Goal: Information Seeking & Learning: Learn about a topic

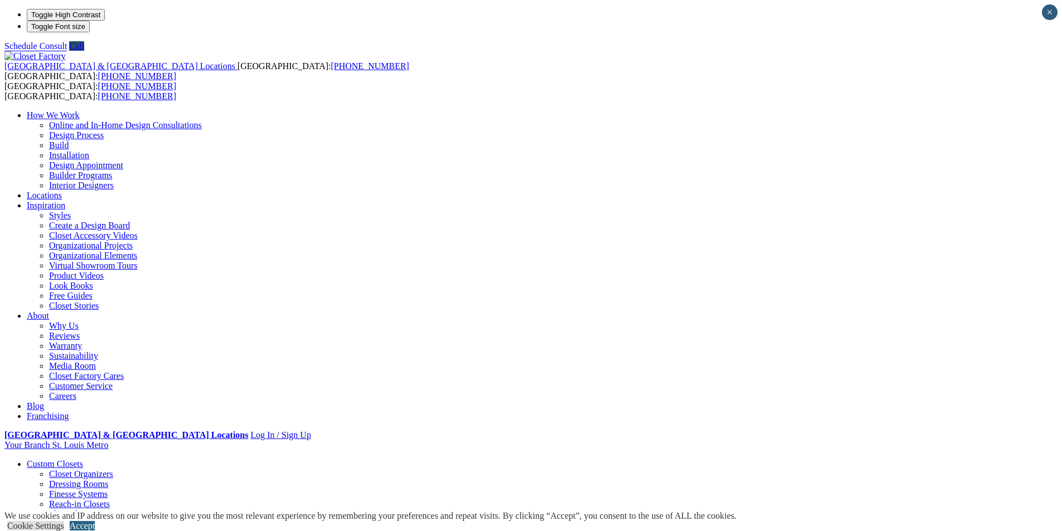
click at [95, 521] on link "Accept" at bounding box center [82, 525] width 25 height 9
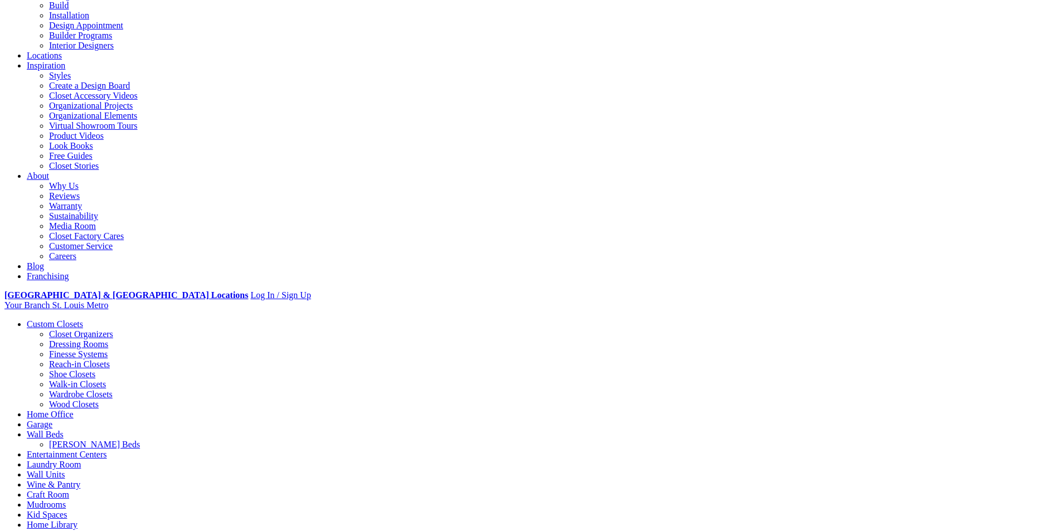
scroll to position [209, 0]
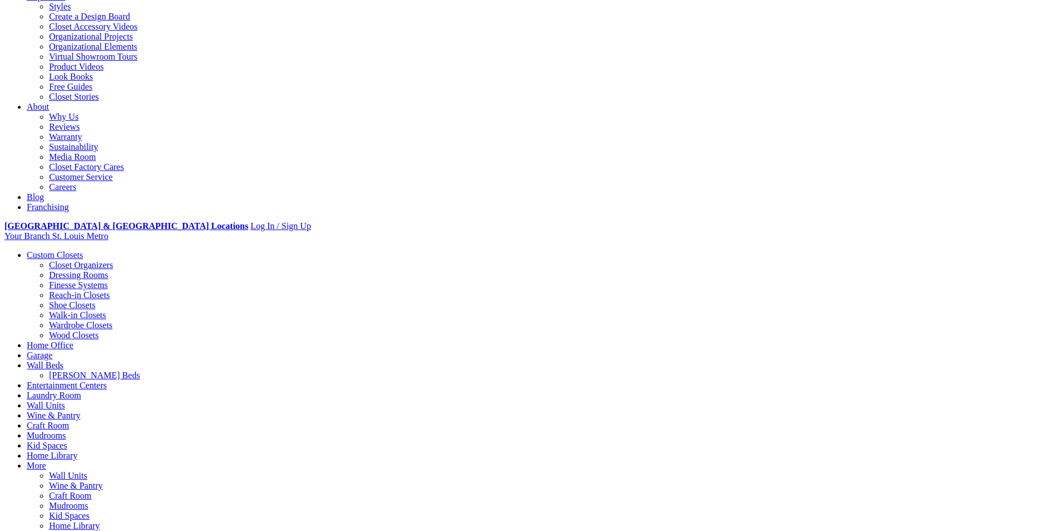
click at [44, 192] on link "Blog" at bounding box center [35, 196] width 17 height 9
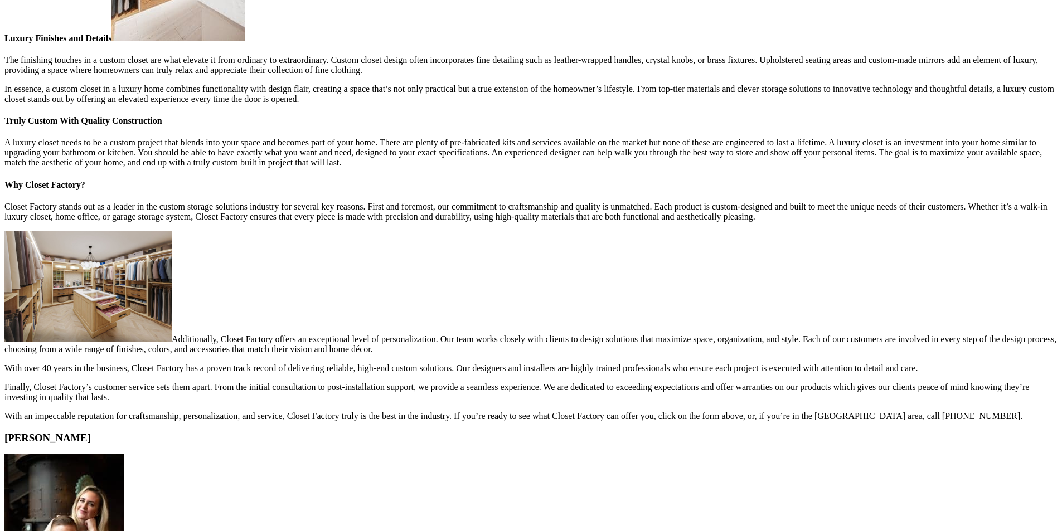
scroll to position [1718, 0]
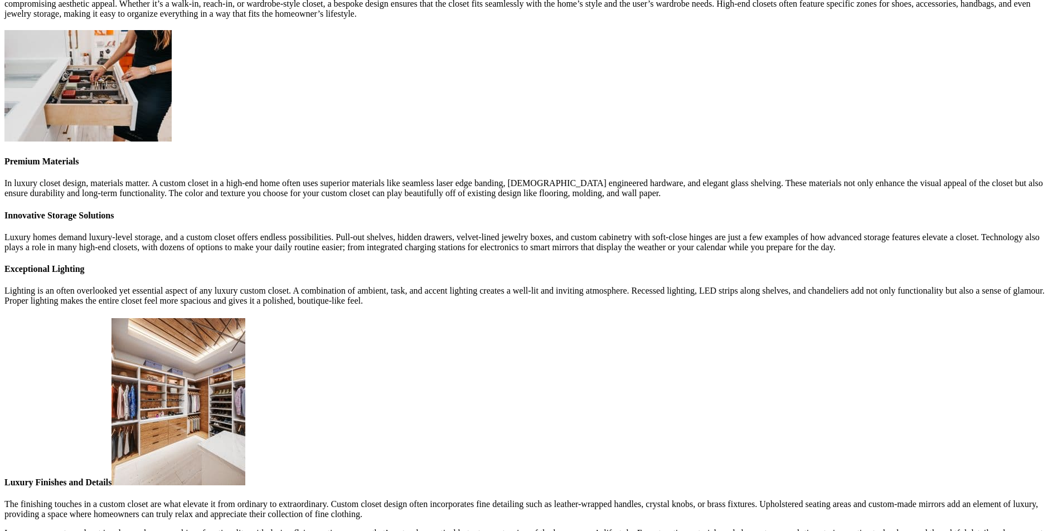
scroll to position [1230, 0]
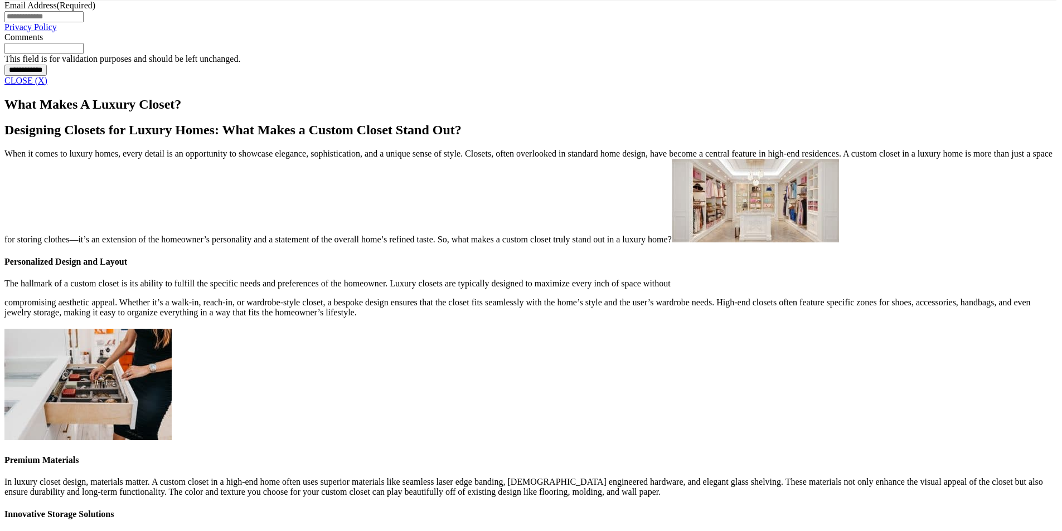
scroll to position [952, 0]
